Goal: Task Accomplishment & Management: Use online tool/utility

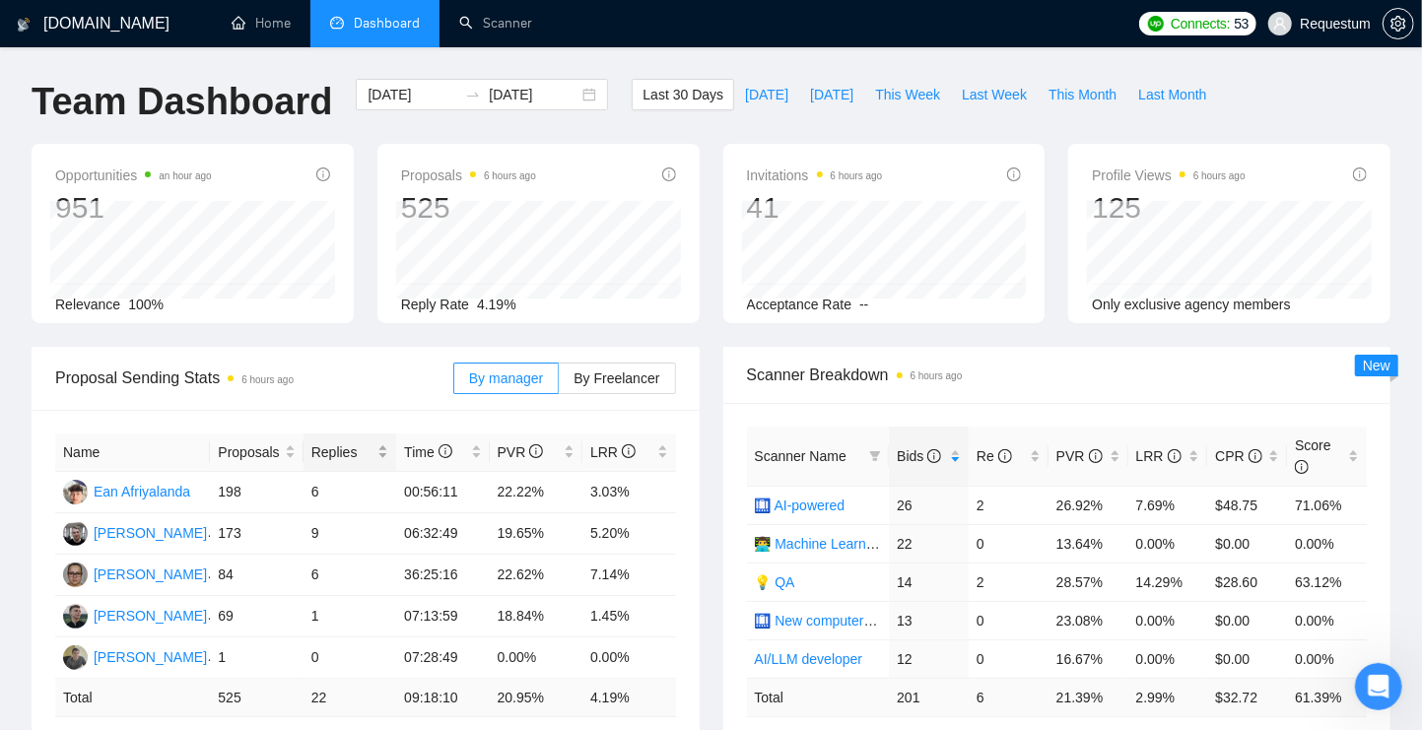
click at [387, 454] on div "Replies" at bounding box center [350, 453] width 77 height 22
click at [284, 451] on div "Proposals" at bounding box center [256, 453] width 77 height 22
click at [498, 30] on link "Scanner" at bounding box center [495, 23] width 73 height 17
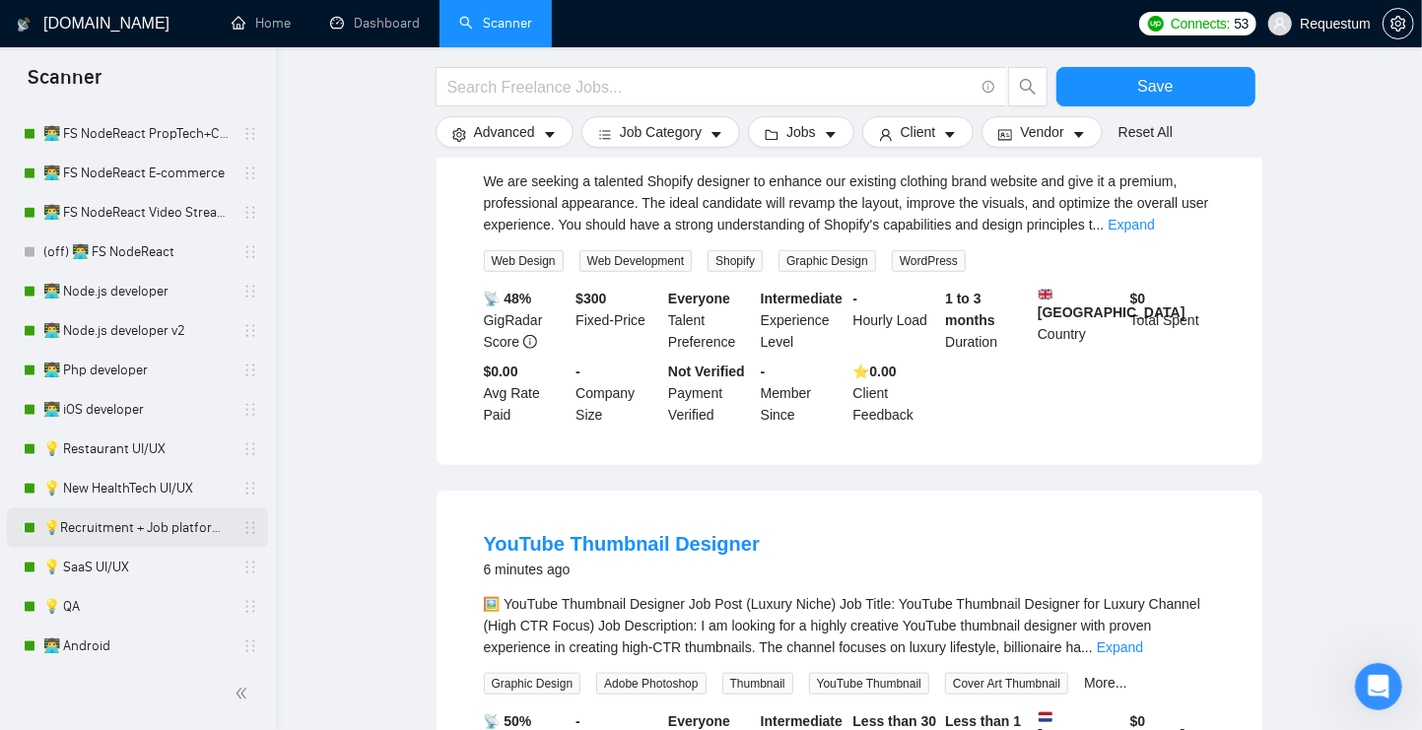
scroll to position [1638, 0]
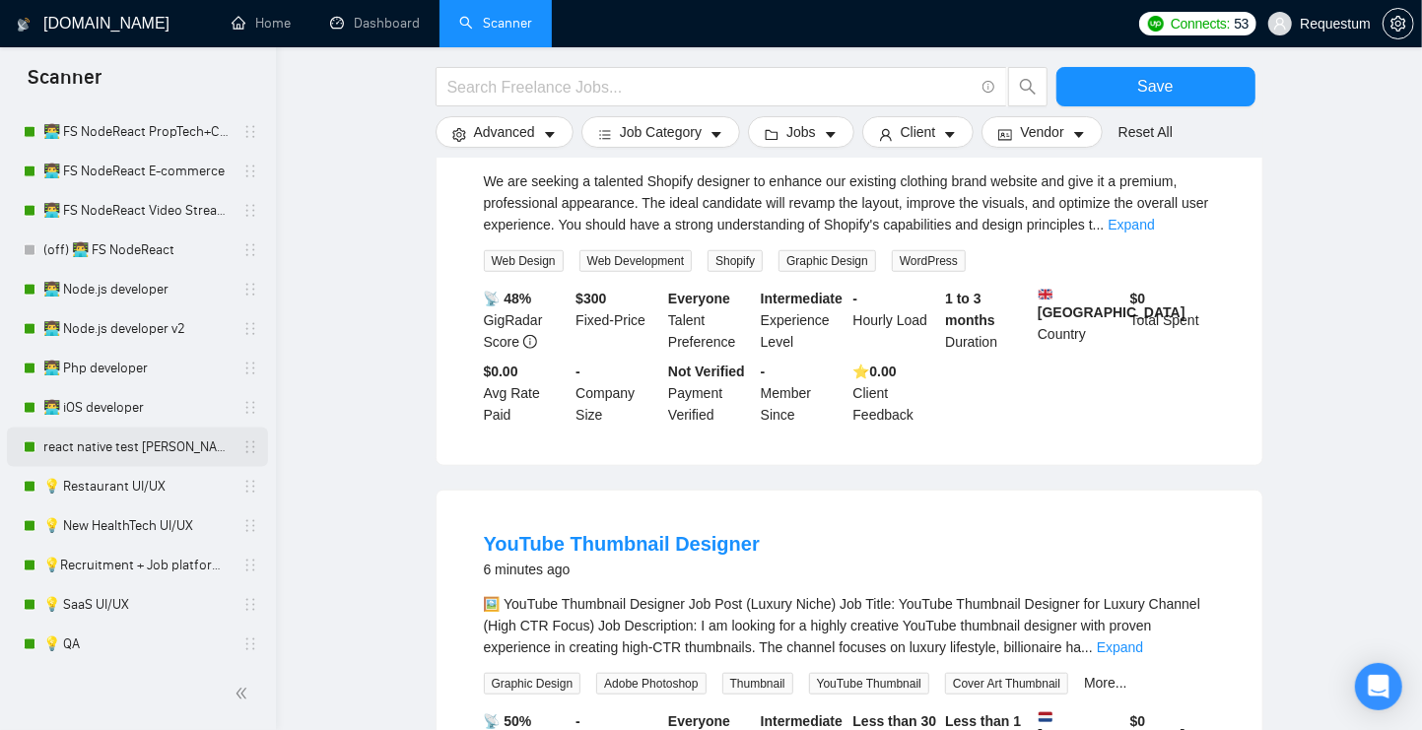
click at [165, 451] on link "react native test [PERSON_NAME] 01/10" at bounding box center [136, 447] width 187 height 39
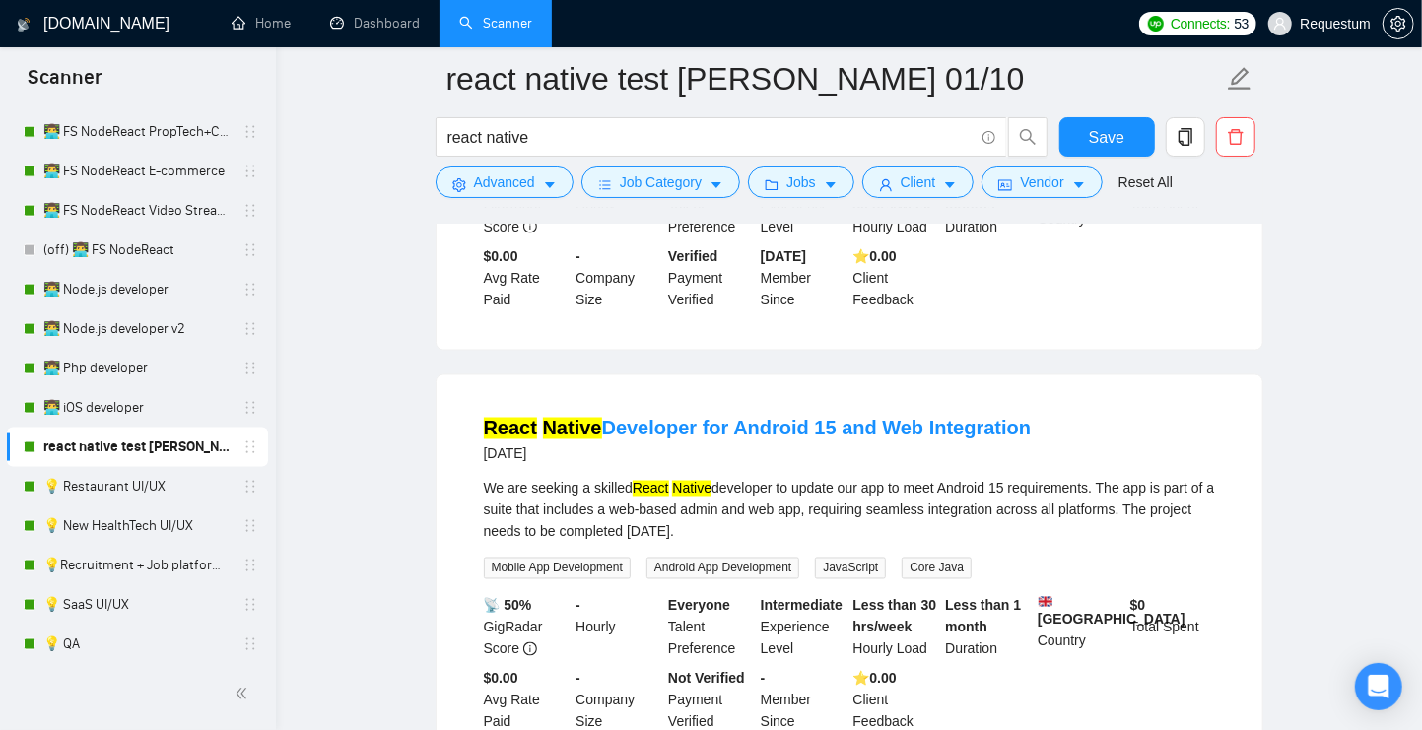
scroll to position [1736, 0]
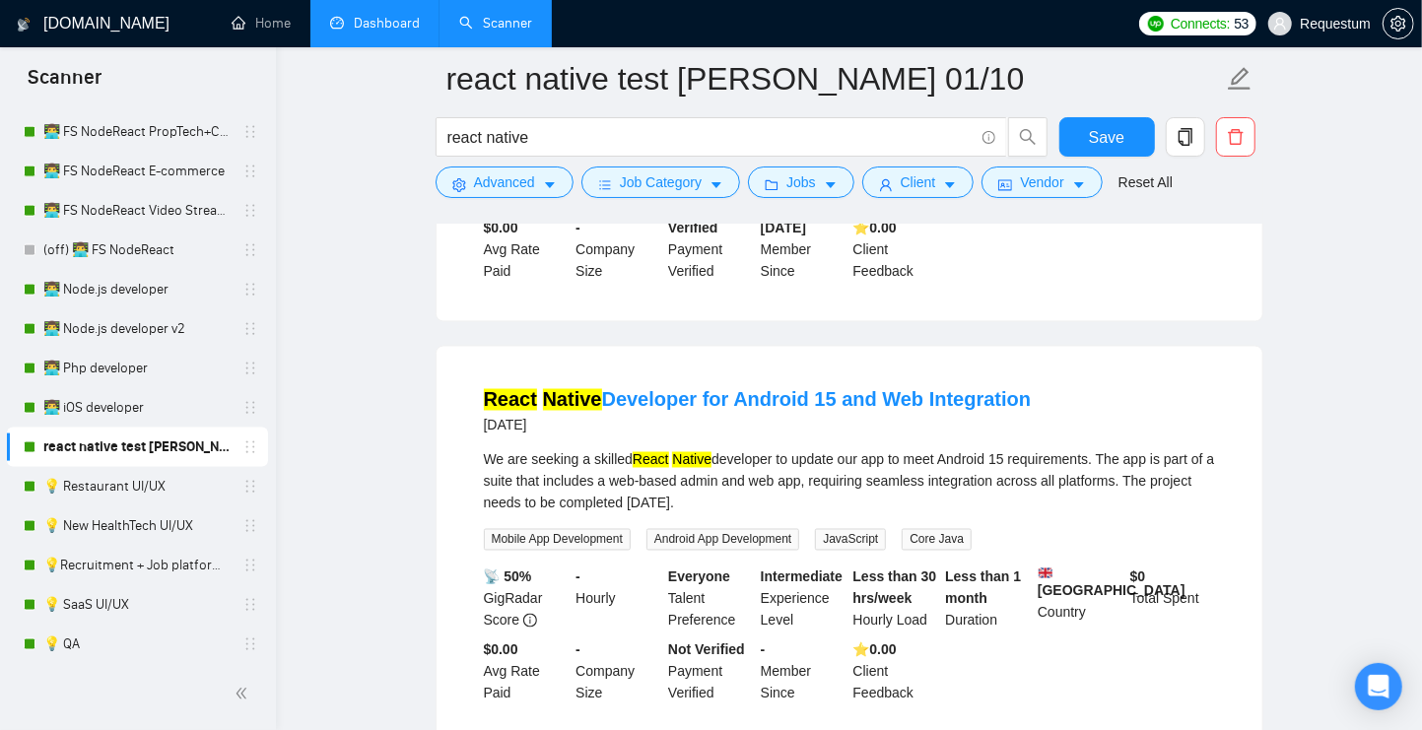
click at [375, 32] on link "Dashboard" at bounding box center [375, 23] width 90 height 17
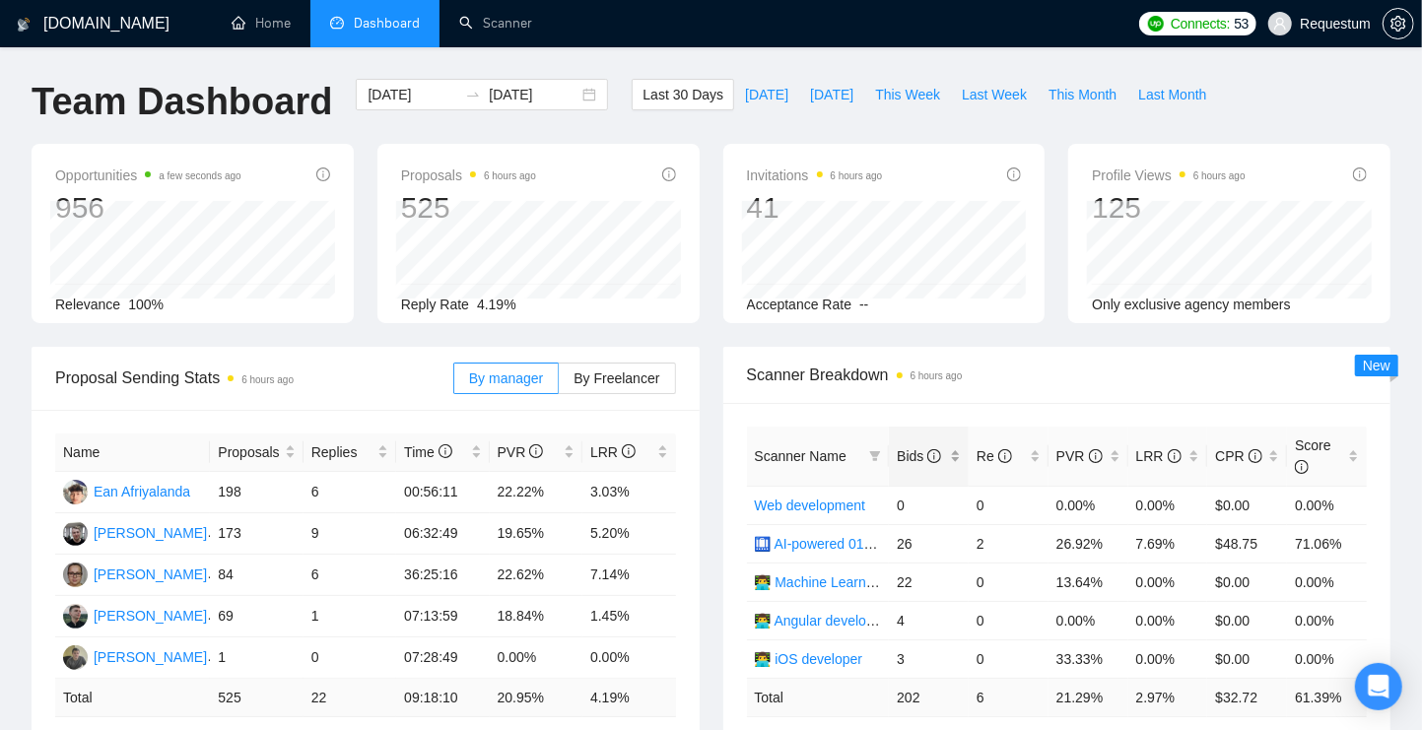
click at [957, 467] on div "Bids" at bounding box center [929, 457] width 64 height 22
click at [956, 467] on div "Bids" at bounding box center [929, 457] width 64 height 22
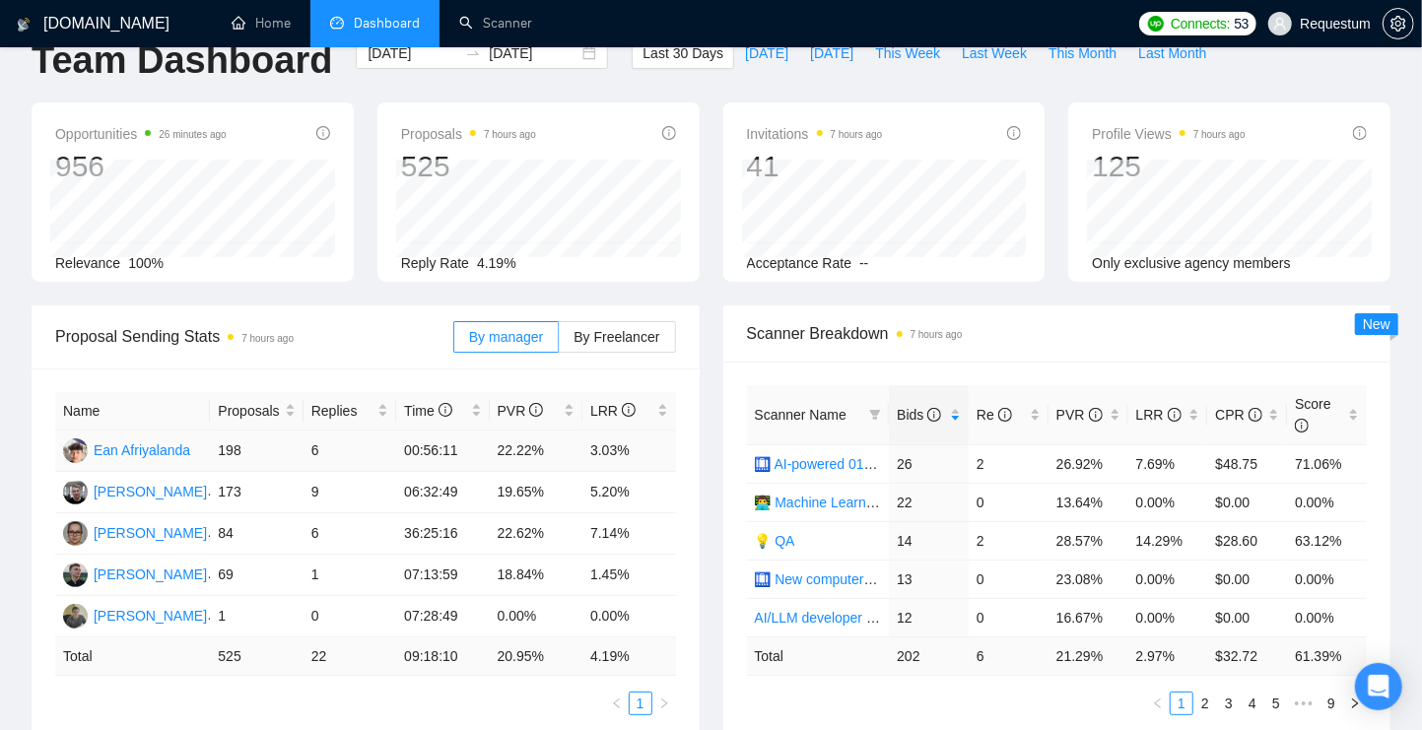
scroll to position [41, 0]
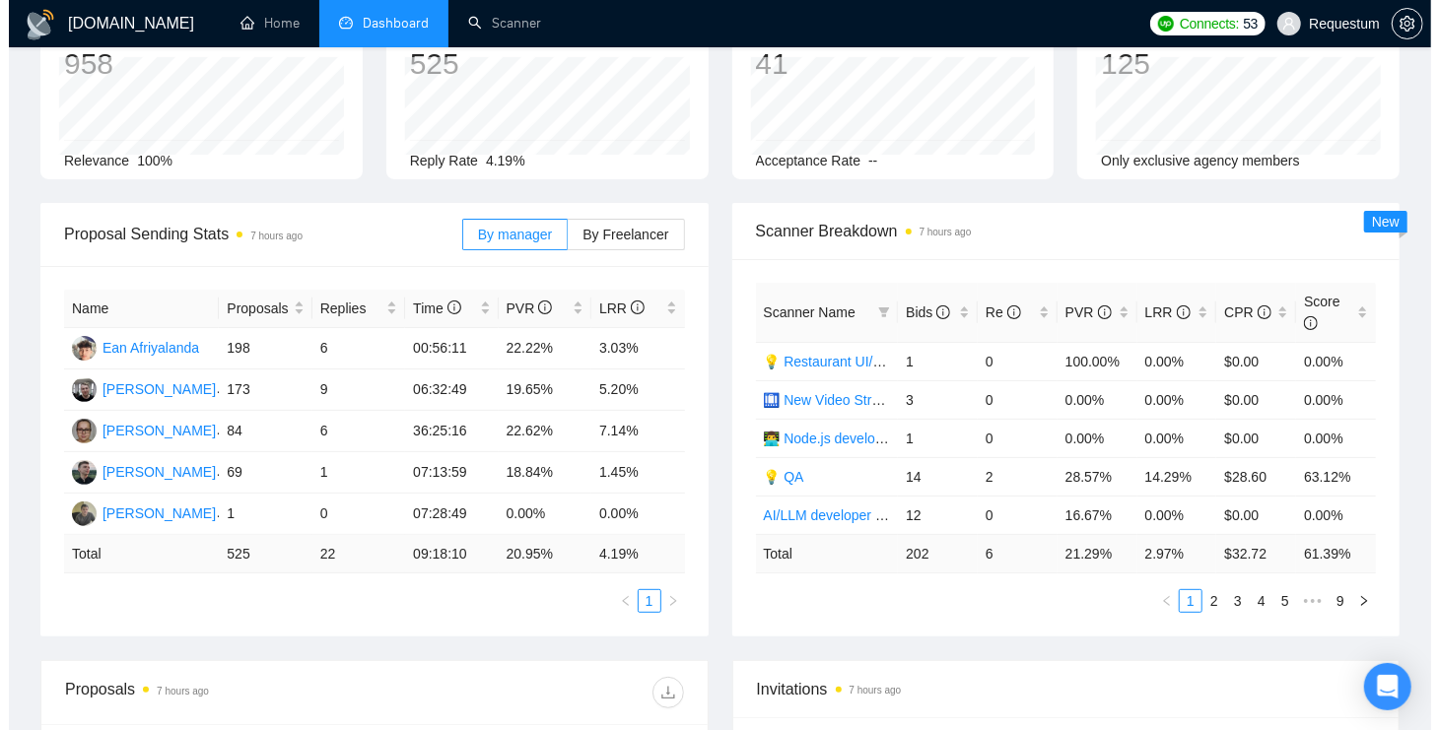
scroll to position [145, 0]
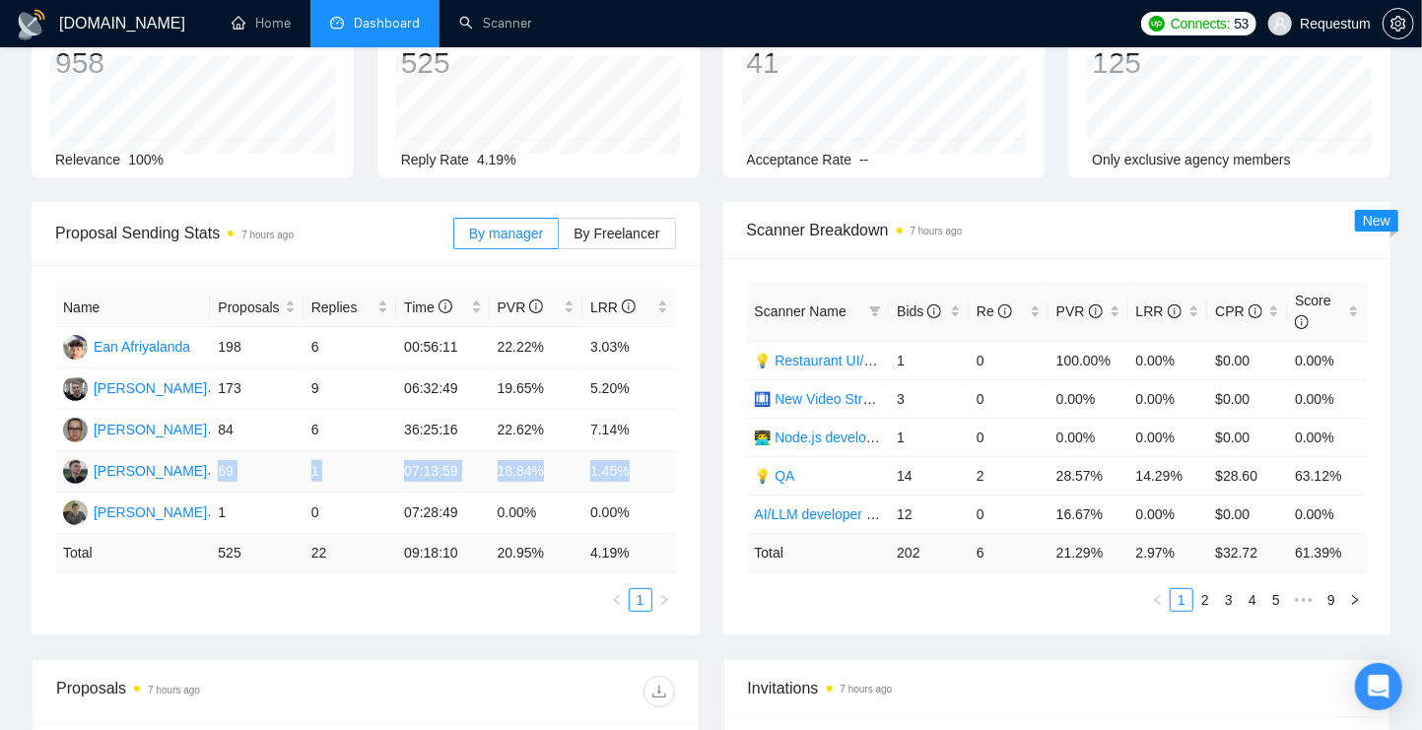
drag, startPoint x: 219, startPoint y: 473, endPoint x: 634, endPoint y: 473, distance: 415.0
click at [634, 473] on tr "Andrii Savka 69 1 07:13:59 18.84% 1.45%" at bounding box center [365, 471] width 621 height 41
